Goal: Task Accomplishment & Management: Manage account settings

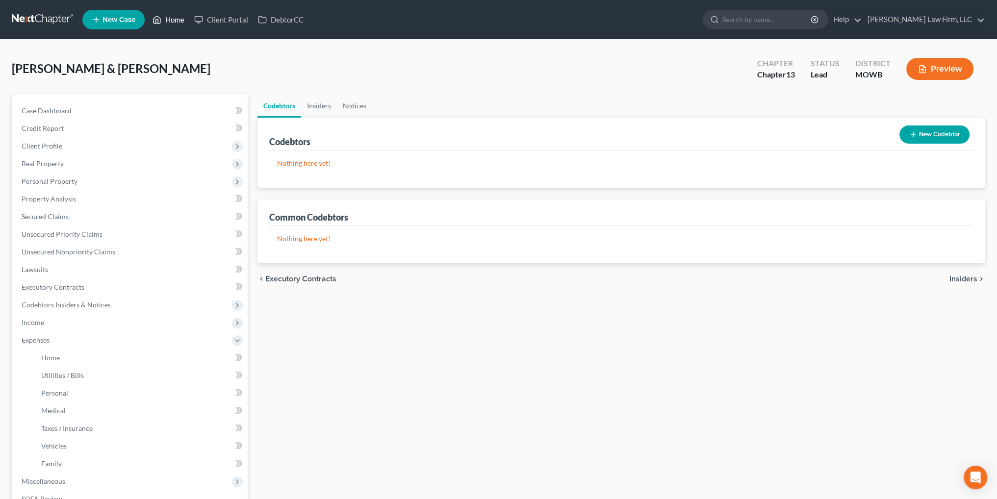
click at [170, 19] on link "Home" at bounding box center [169, 20] width 42 height 18
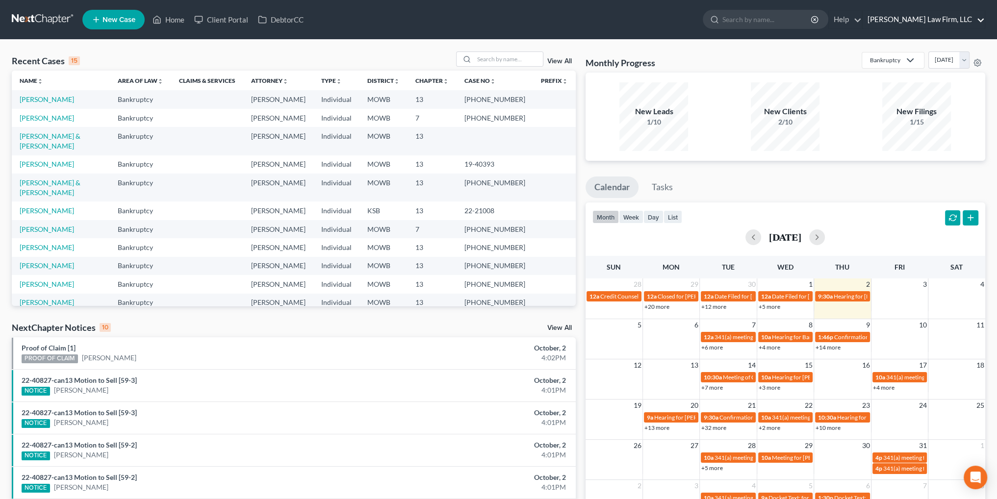
click at [965, 19] on link "[PERSON_NAME] Law Firm, LLC" at bounding box center [923, 20] width 122 height 18
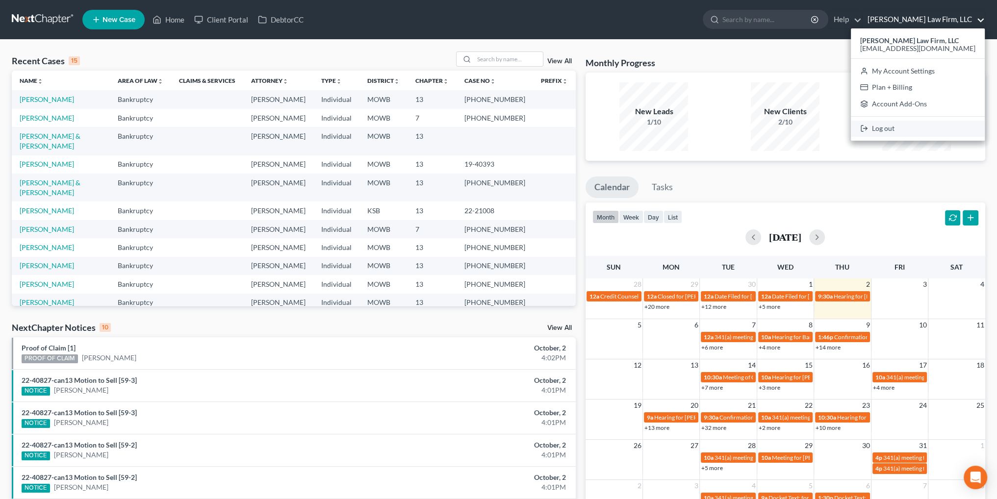
click at [924, 126] on link "Log out" at bounding box center [918, 129] width 134 height 17
